Goal: Book appointment/travel/reservation

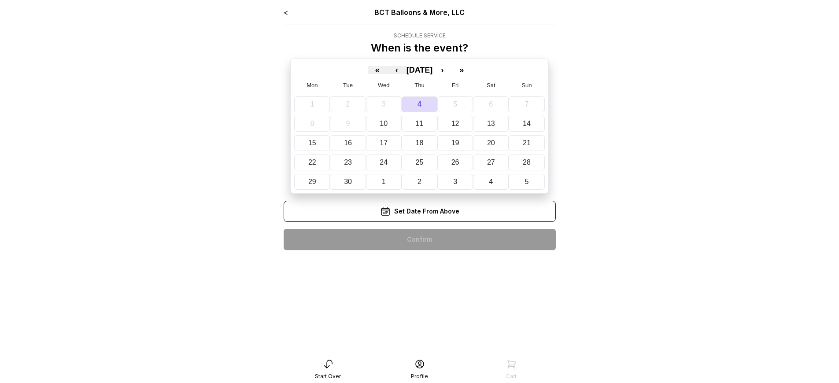
click at [419, 240] on div "< BCT Balloons & More, LLC Schedule Service When is the event? « ‹ [DATE] › » M…" at bounding box center [420, 132] width 272 height 250
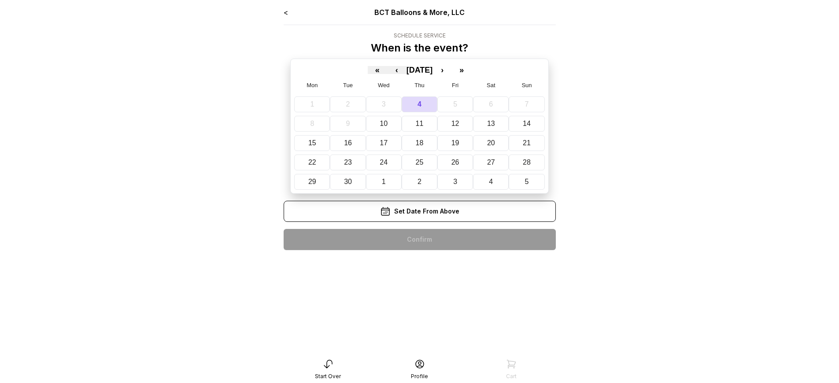
click at [419, 240] on div "< BCT Balloons & More, LLC Schedule Service When is the event? « ‹ [DATE] › » M…" at bounding box center [420, 132] width 272 height 250
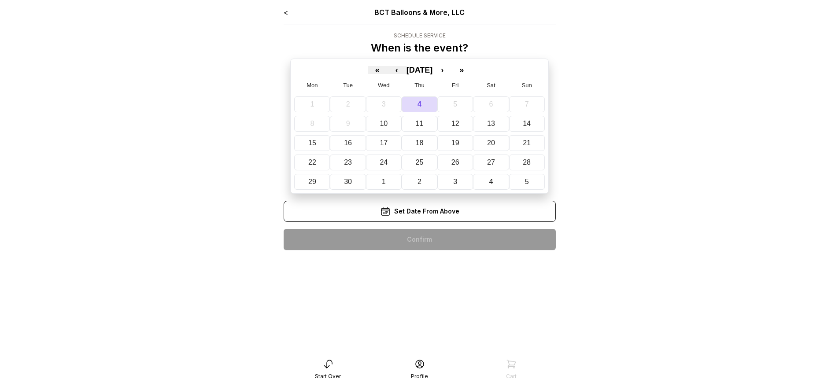
click at [419, 240] on div "< BCT Balloons & More, LLC Schedule Service When is the event? « ‹ [DATE] › » M…" at bounding box center [420, 132] width 272 height 250
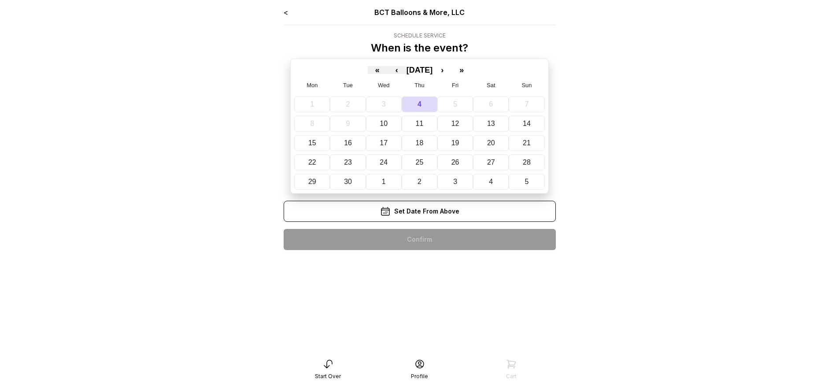
click at [419, 240] on div "< BCT Balloons & More, LLC Schedule Service When is the event? « ‹ [DATE] › » M…" at bounding box center [420, 132] width 272 height 250
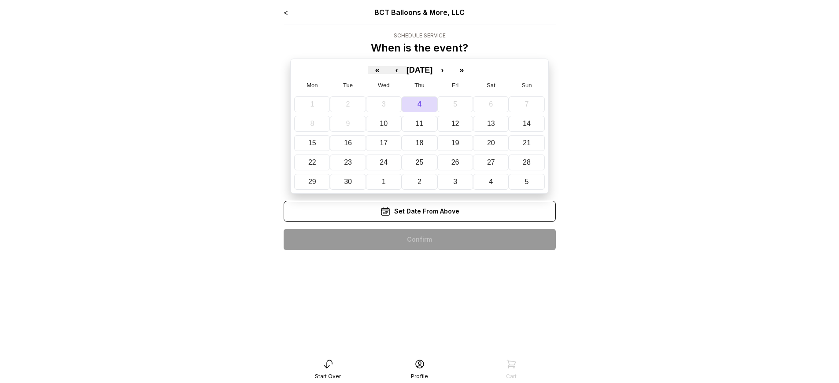
click at [419, 240] on div "< BCT Balloons & More, LLC Schedule Service When is the event? « ‹ [DATE] › » M…" at bounding box center [420, 132] width 272 height 250
click at [419, 240] on div "< BCT Balloons & More, LLC Schedule Service When is the event? « ‹ September 20…" at bounding box center [420, 132] width 272 height 250
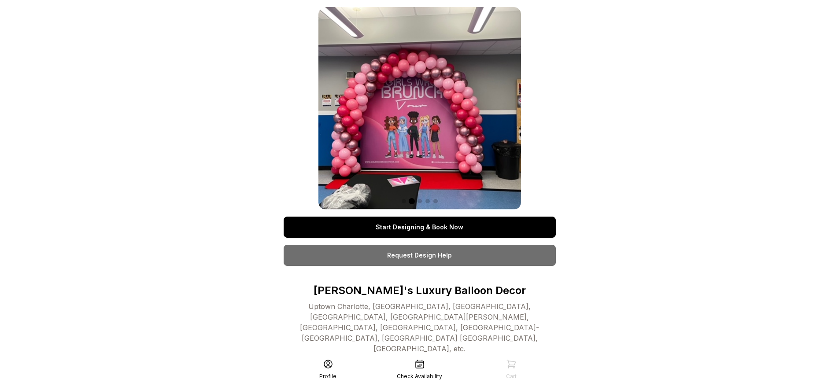
click at [419, 227] on link "Start Designing & Book Now" at bounding box center [420, 227] width 272 height 21
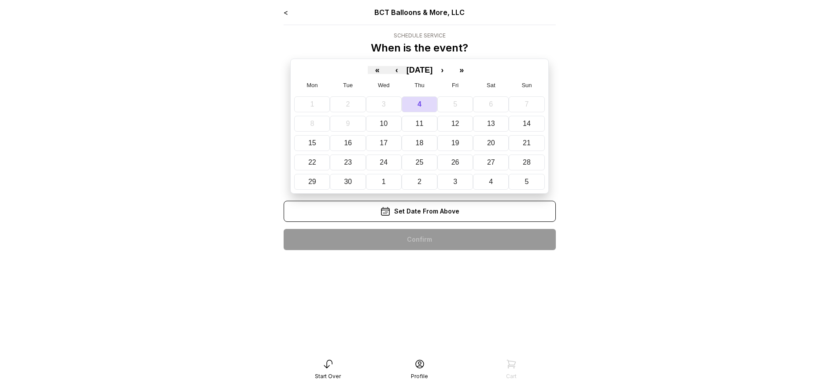
scroll to position [18, 0]
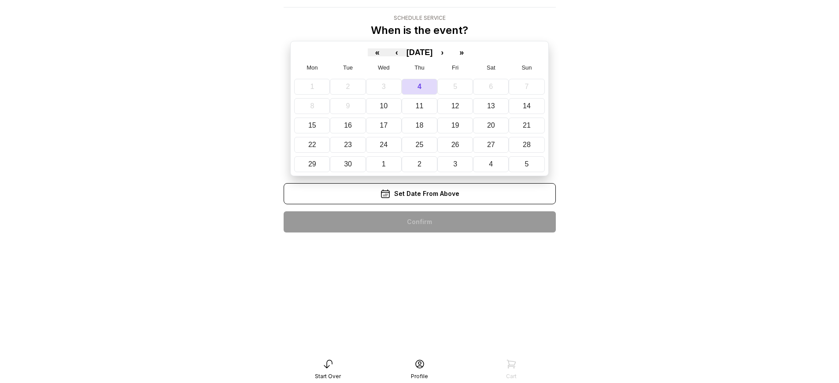
click at [419, 222] on div "< BCT Balloons & More, LLC Schedule Service When is the event? « ‹ September 20…" at bounding box center [420, 114] width 272 height 250
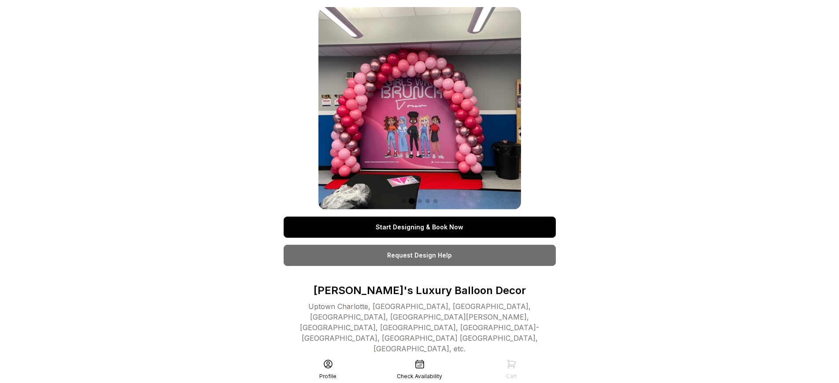
click at [419, 227] on link "Start Designing & Book Now" at bounding box center [420, 227] width 272 height 21
